Goal: Find specific page/section: Find specific page/section

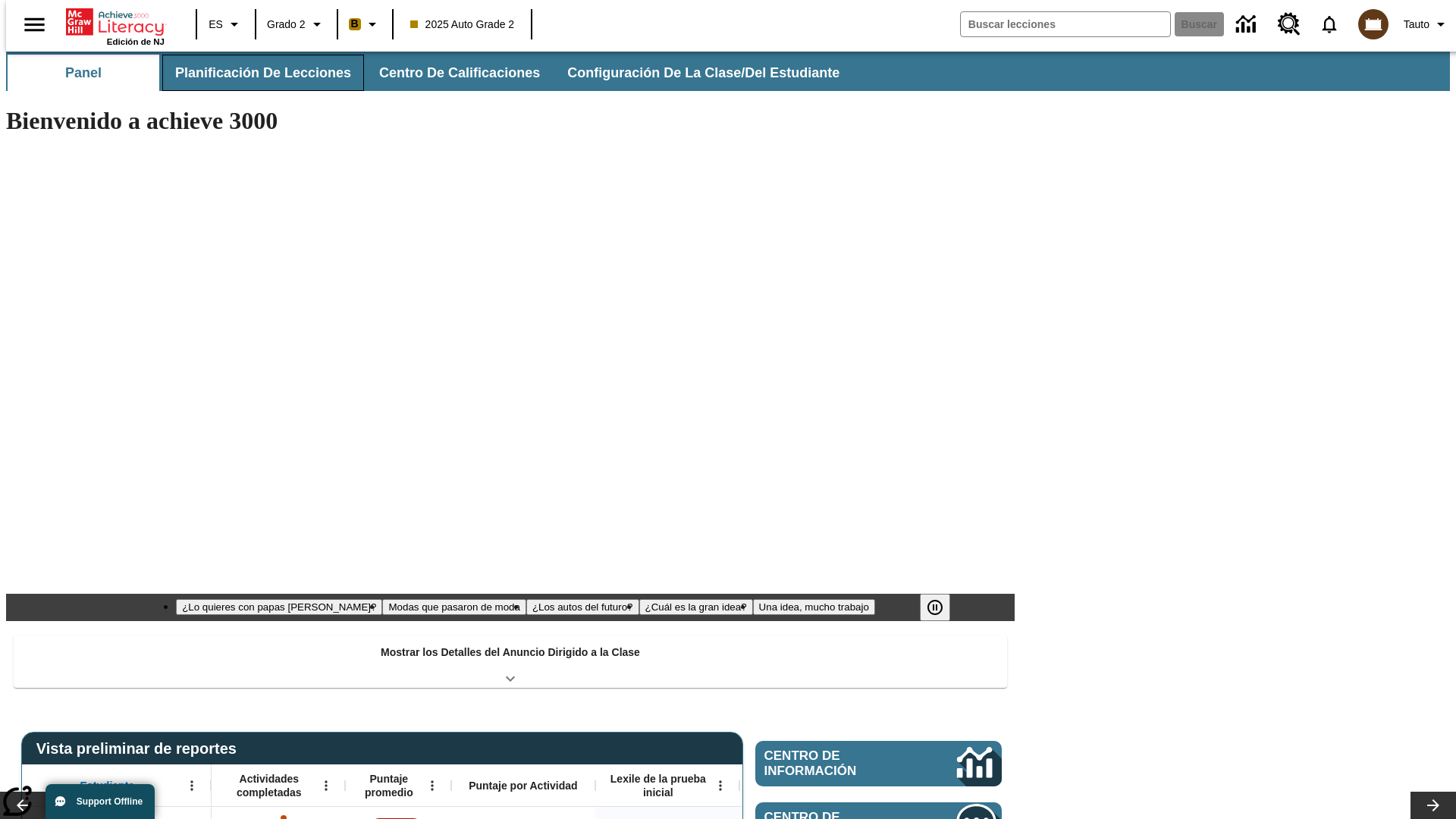
click at [254, 73] on button "Planificación de lecciones" at bounding box center [262, 72] width 202 height 37
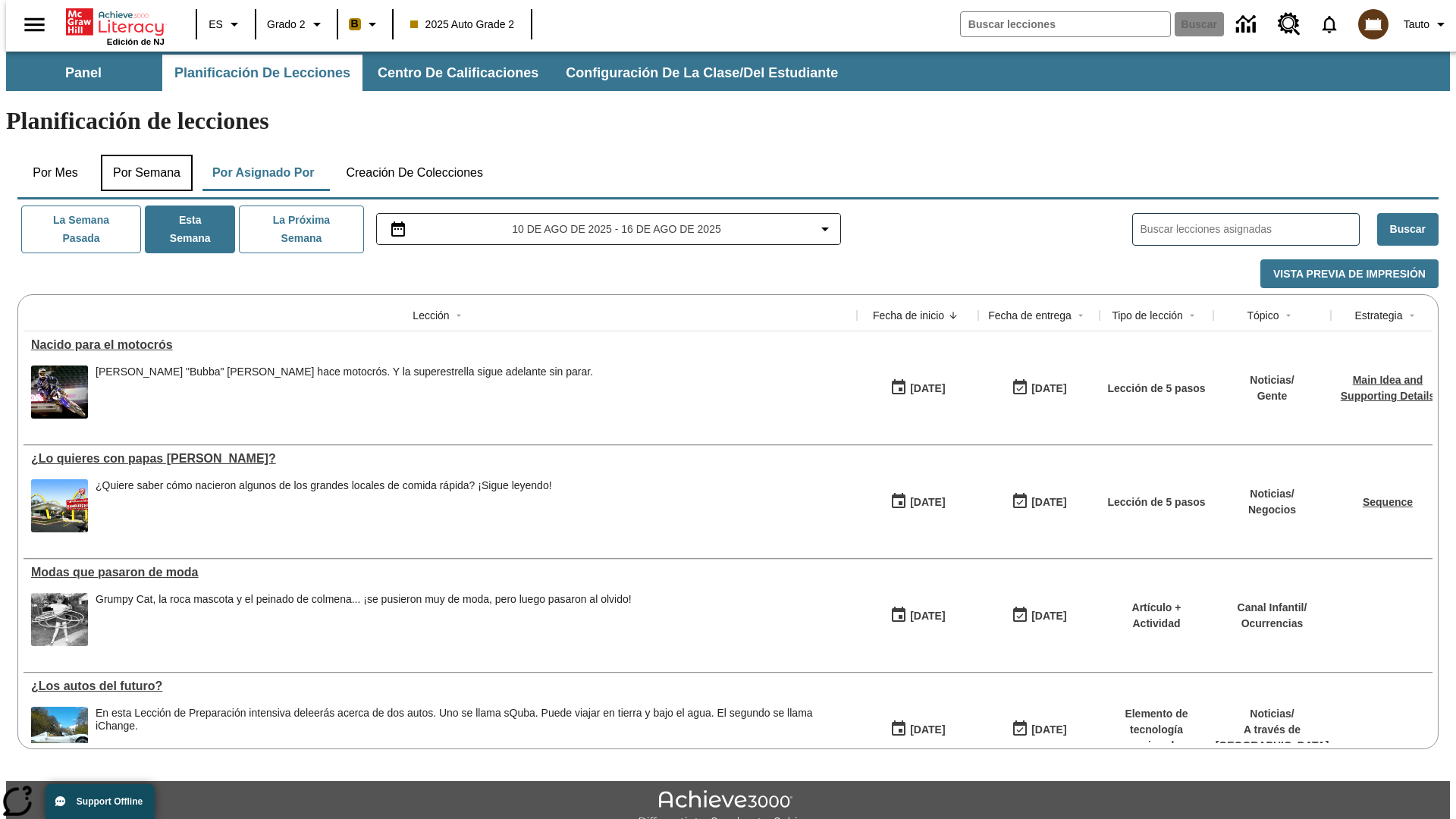
click at [142, 155] on button "Por semana" at bounding box center [147, 173] width 92 height 37
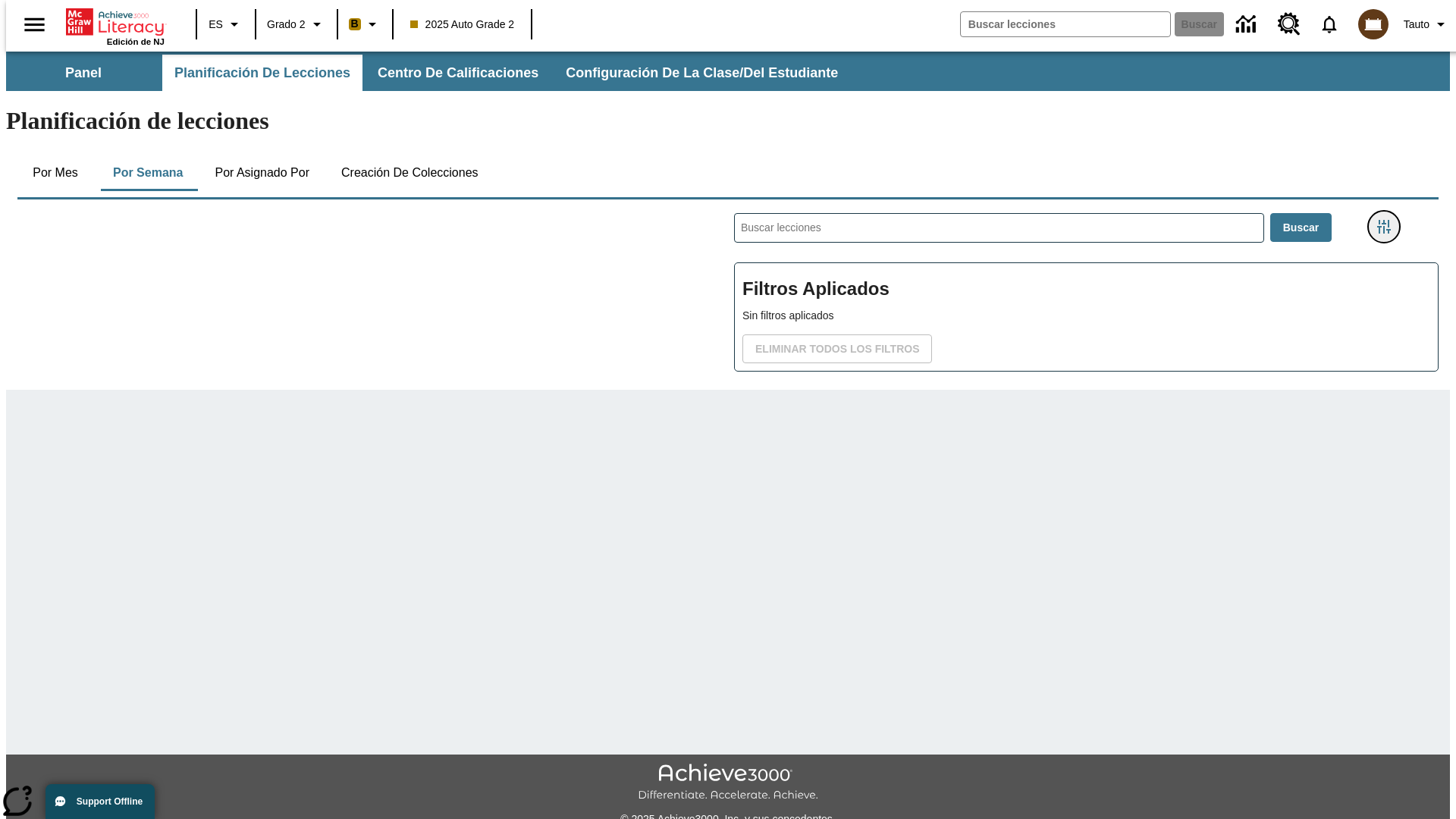
click at [1389, 220] on icon "Menú lateral de filtros" at bounding box center [1384, 227] width 14 height 14
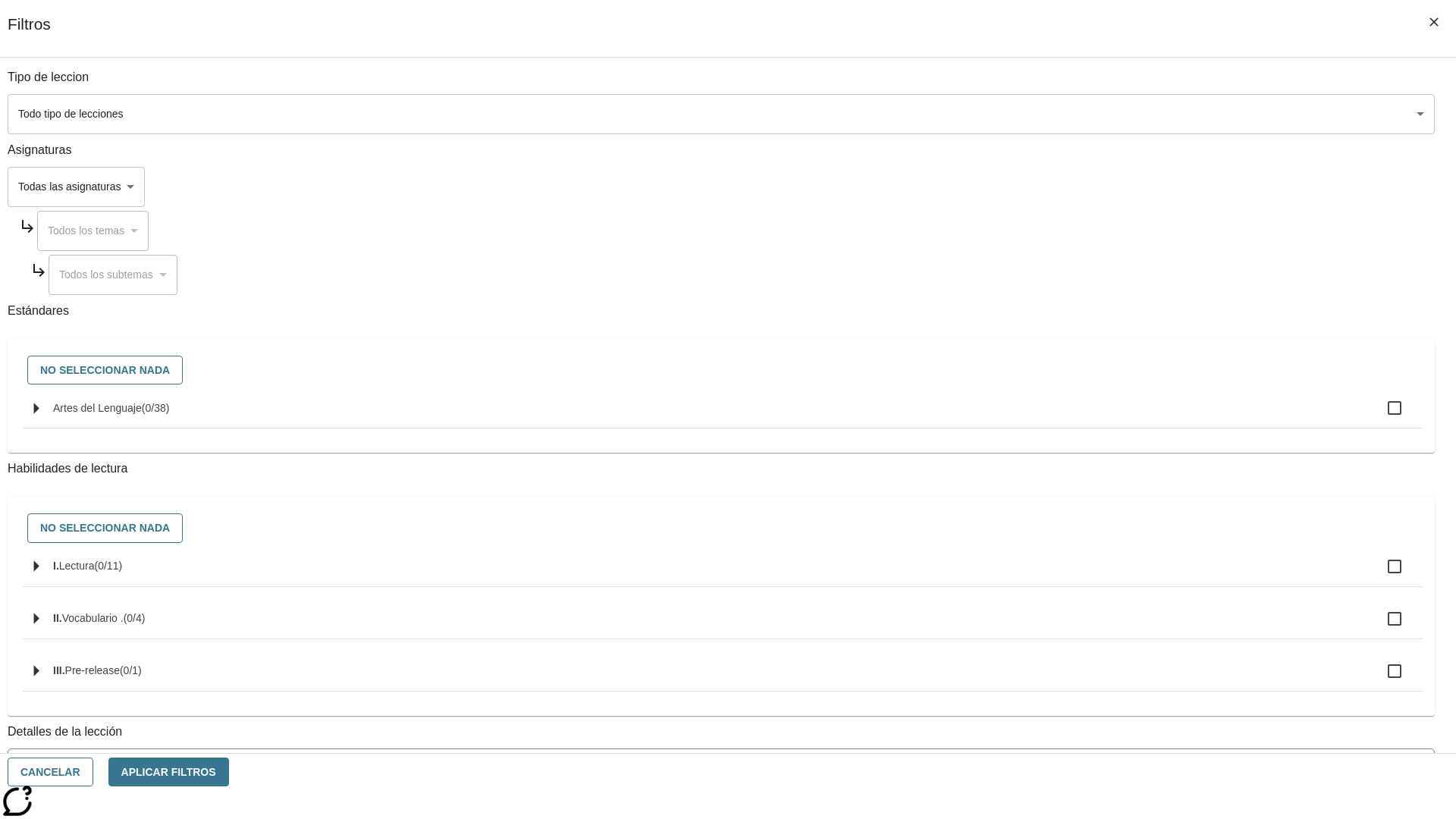
click at [1092, 685] on body "Saltar al contenido principal Edición de NJ ES Grado 2 B 2025 Auto Grade 2 Busc…" at bounding box center [728, 469] width 1444 height 836
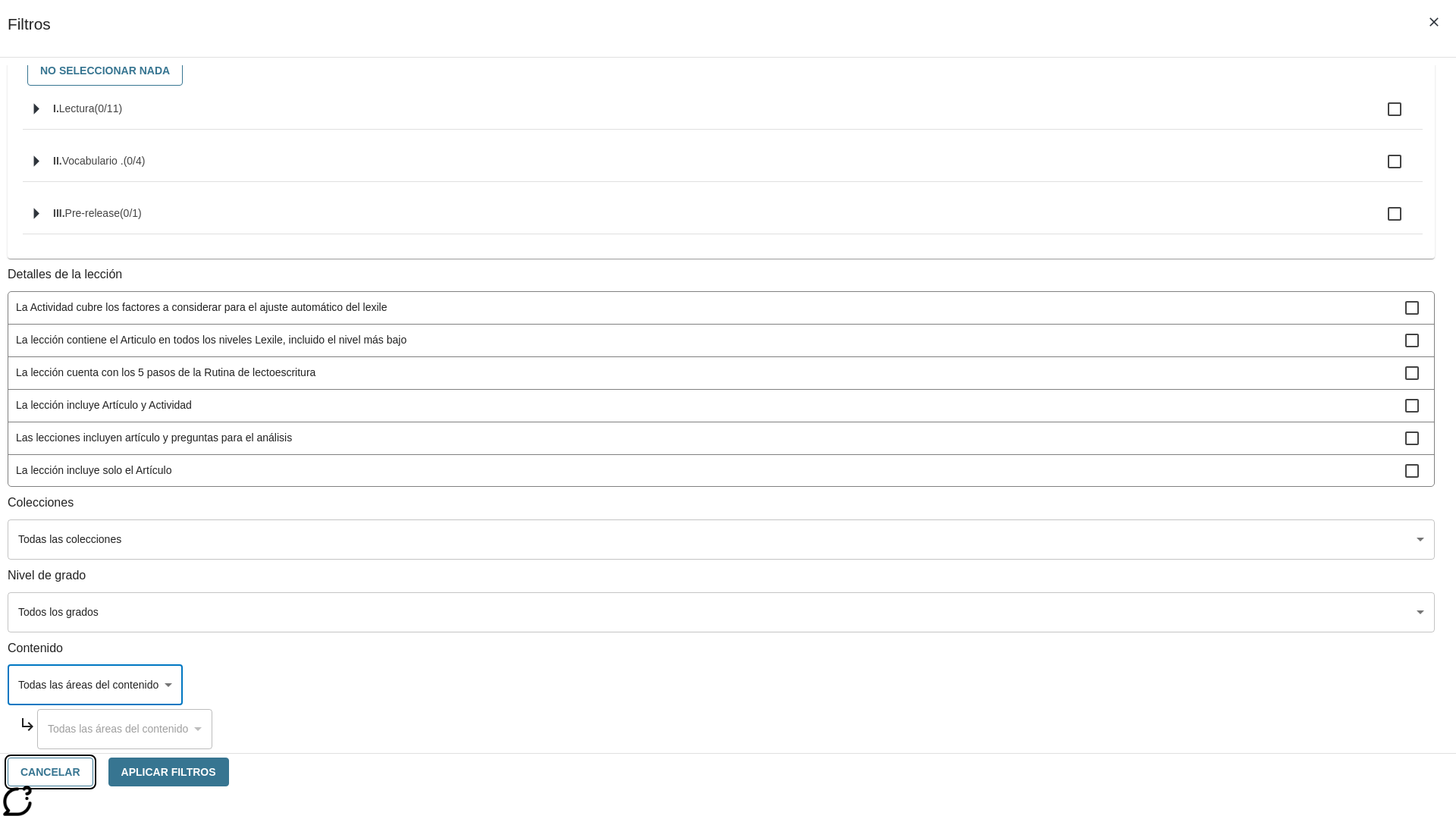
click at [93, 772] on button "Cancelar" at bounding box center [51, 772] width 86 height 30
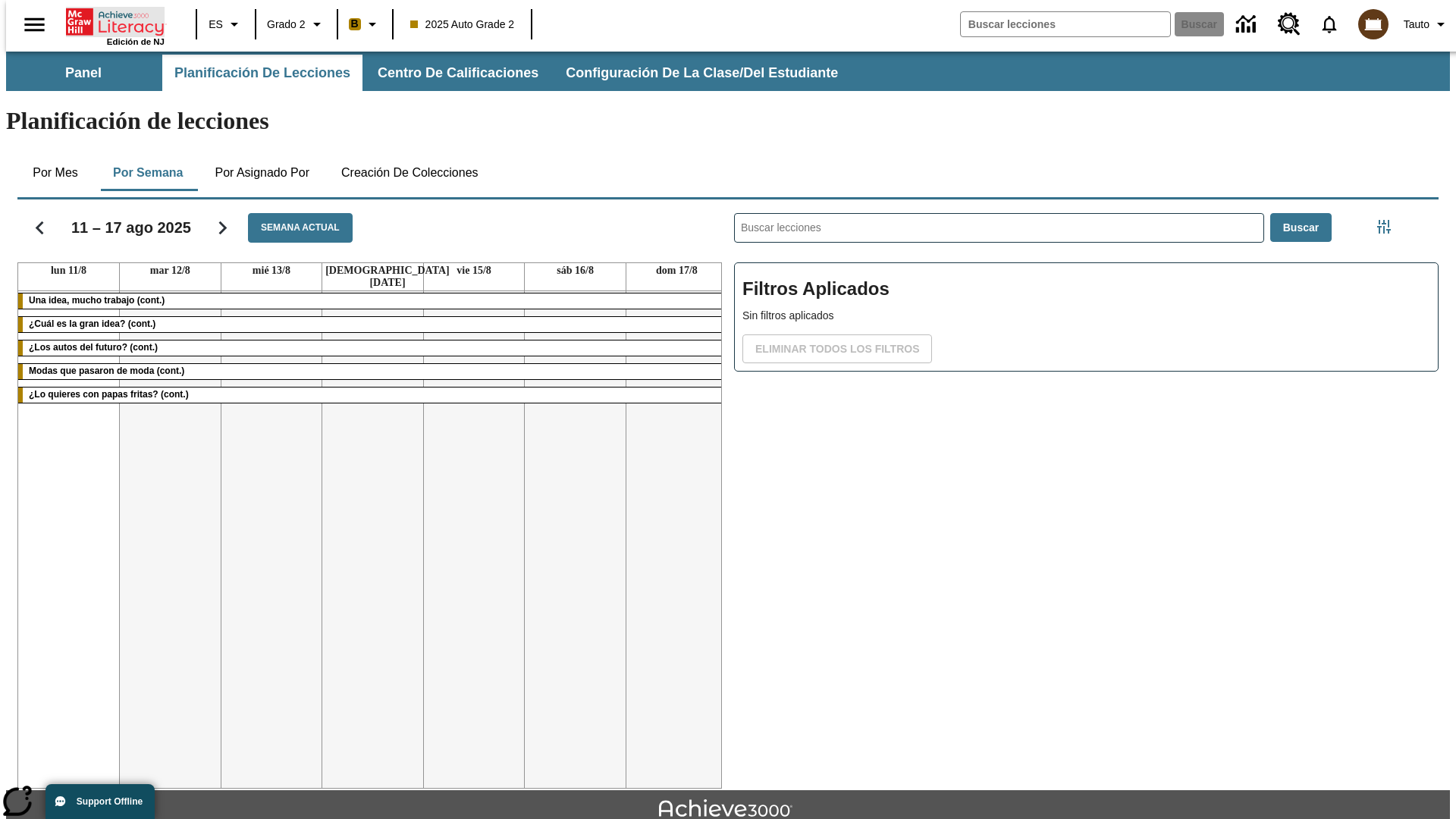
click at [109, 20] on icon "Portada" at bounding box center [117, 22] width 101 height 30
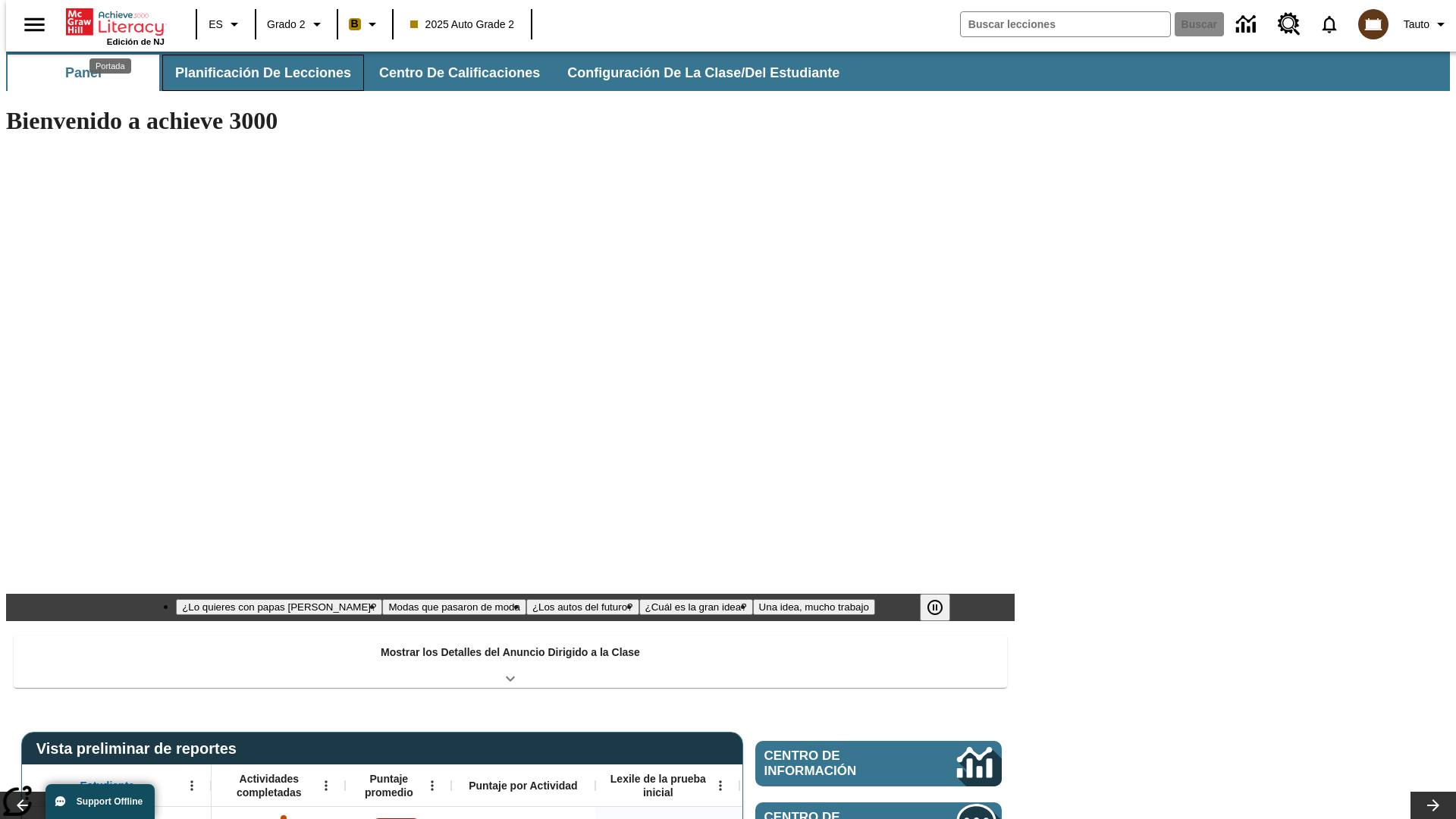
click at [254, 73] on button "Planificación de lecciones" at bounding box center [262, 72] width 202 height 37
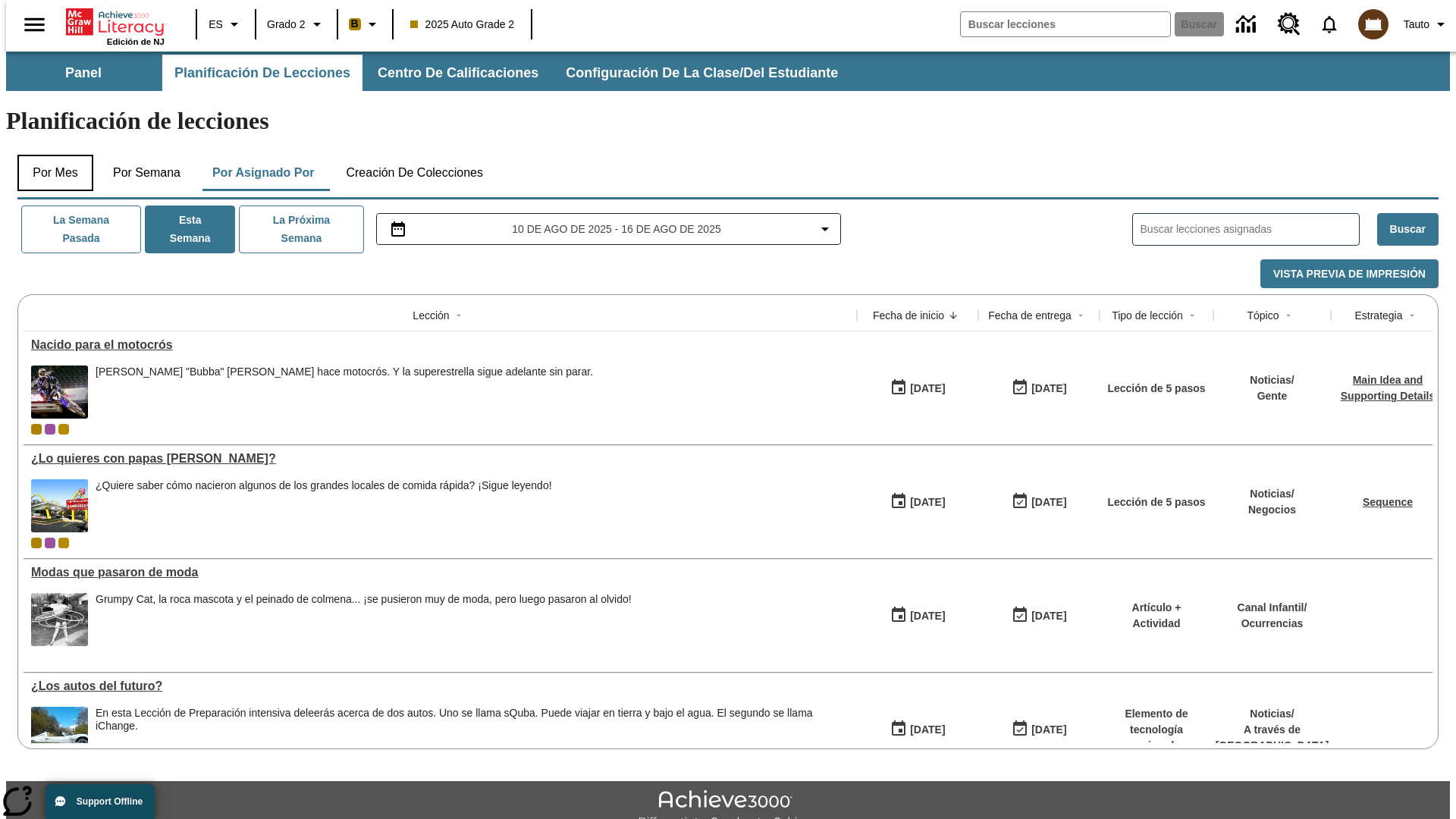
click at [49, 155] on button "Por mes" at bounding box center [55, 173] width 76 height 37
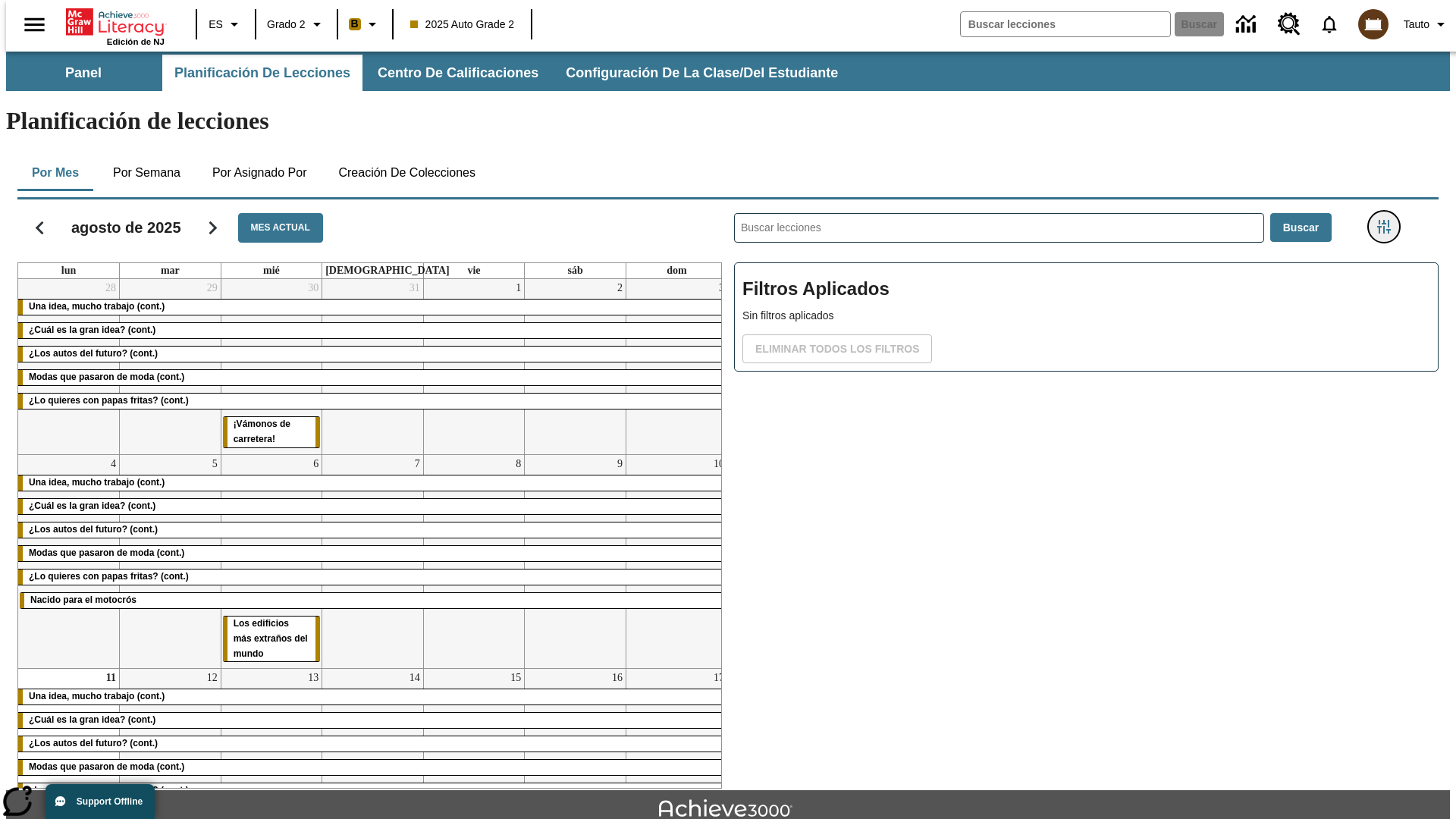
click at [1389, 220] on icon "Menú lateral de filtros" at bounding box center [1384, 227] width 14 height 14
